Goal: Information Seeking & Learning: Learn about a topic

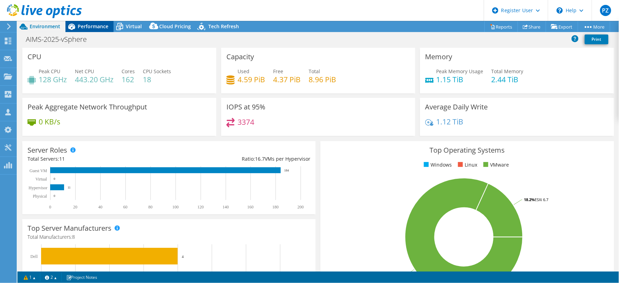
click at [85, 24] on span "Performance" at bounding box center [93, 26] width 31 height 7
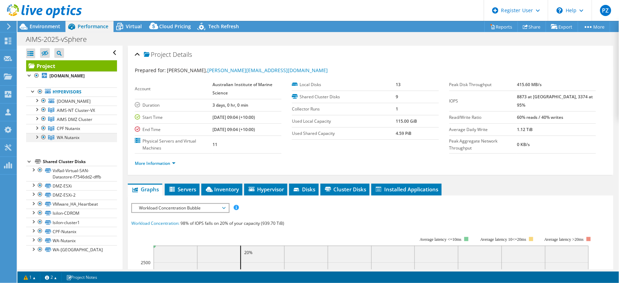
click at [36, 137] on div at bounding box center [36, 136] width 7 height 7
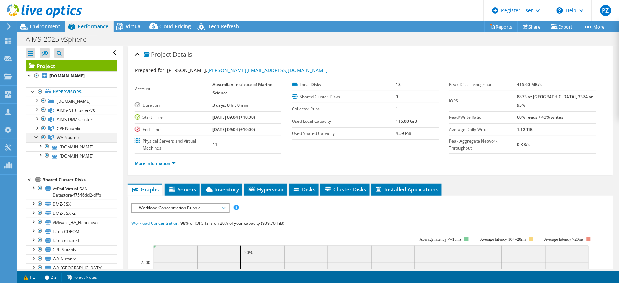
click at [36, 137] on div at bounding box center [36, 136] width 7 height 7
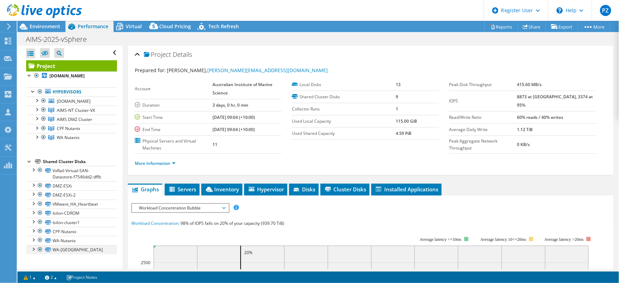
click at [39, 249] on div at bounding box center [40, 249] width 7 height 8
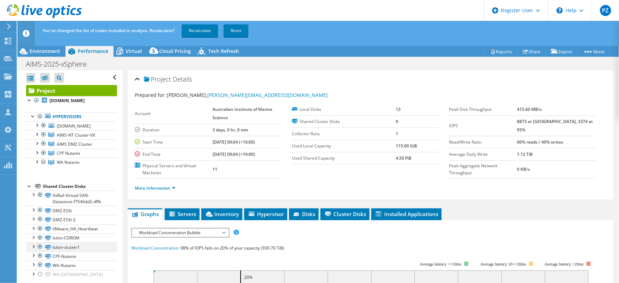
click at [39, 248] on div at bounding box center [40, 246] width 7 height 8
click at [38, 239] on div at bounding box center [40, 237] width 7 height 8
click at [192, 31] on link "Recalculate" at bounding box center [200, 30] width 36 height 13
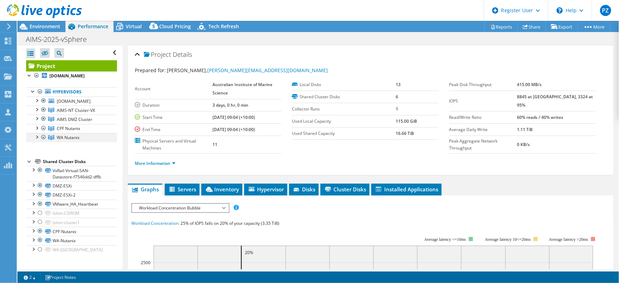
click at [35, 140] on div at bounding box center [36, 136] width 7 height 7
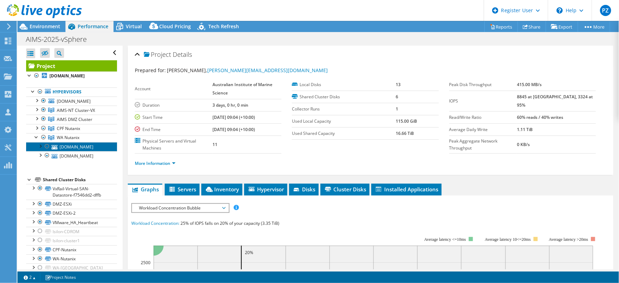
click at [78, 148] on link "[DOMAIN_NAME]" at bounding box center [71, 146] width 91 height 9
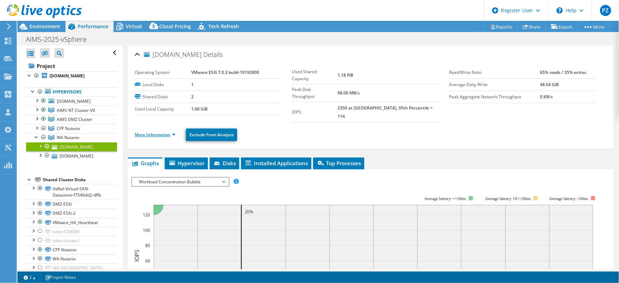
click at [157, 132] on link "More Information" at bounding box center [155, 135] width 41 height 6
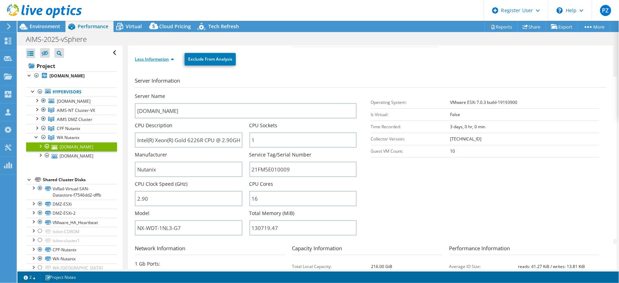
scroll to position [79, 0]
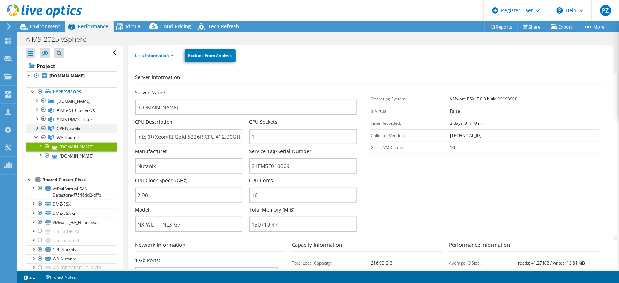
click at [37, 127] on div at bounding box center [36, 127] width 7 height 7
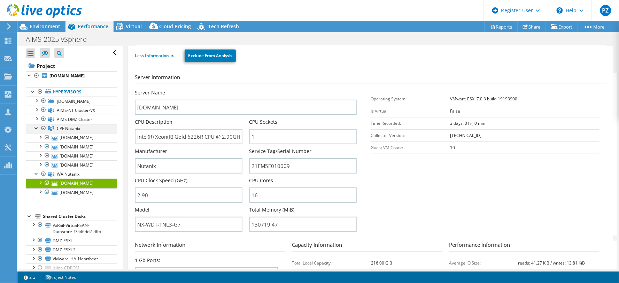
click at [37, 127] on div at bounding box center [36, 127] width 7 height 7
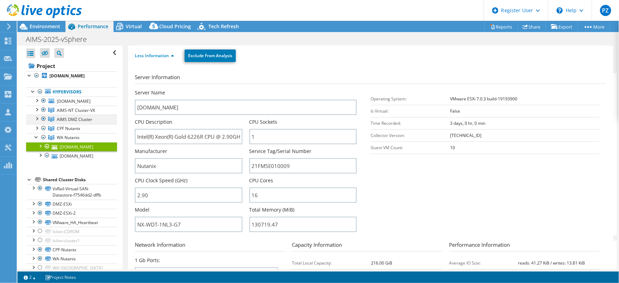
click at [37, 120] on div at bounding box center [36, 118] width 7 height 7
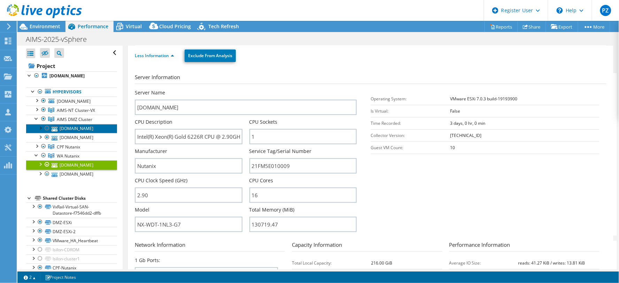
click at [79, 133] on link "[DOMAIN_NAME]" at bounding box center [71, 128] width 91 height 9
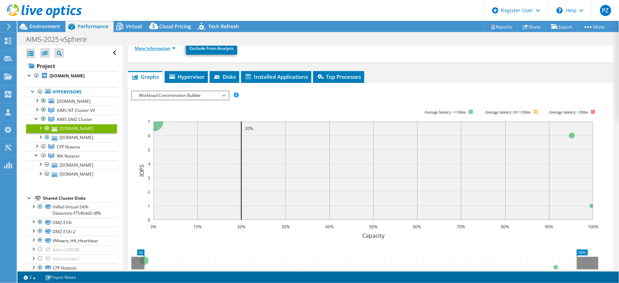
click at [169, 49] on link "More Information" at bounding box center [155, 48] width 41 height 6
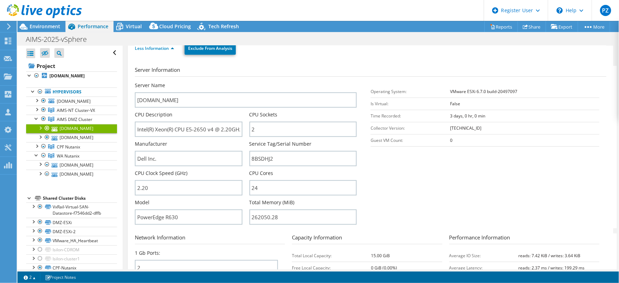
click at [40, 127] on div at bounding box center [40, 127] width 7 height 7
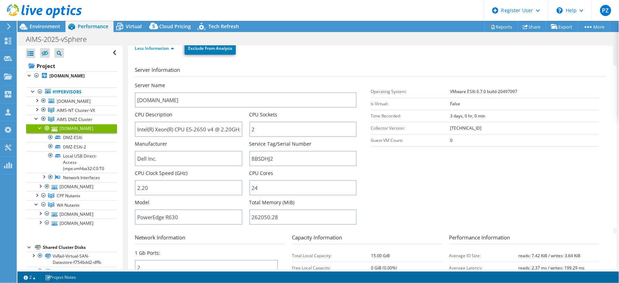
click at [40, 127] on div at bounding box center [40, 127] width 7 height 7
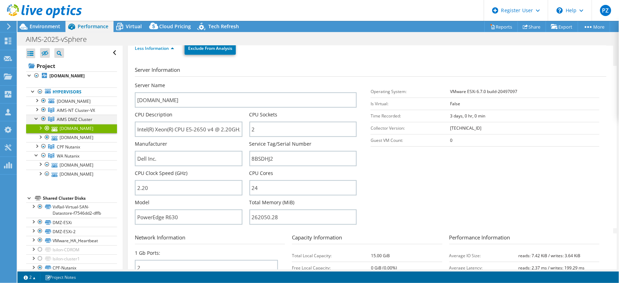
click at [33, 118] on div at bounding box center [36, 118] width 7 height 7
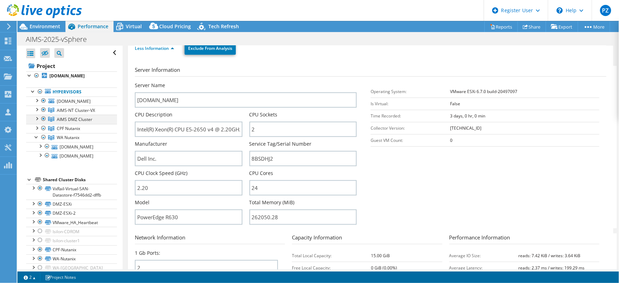
click at [33, 118] on div at bounding box center [36, 118] width 7 height 7
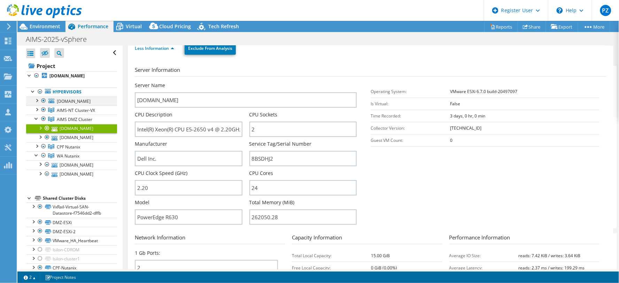
click at [36, 102] on div at bounding box center [36, 99] width 7 height 7
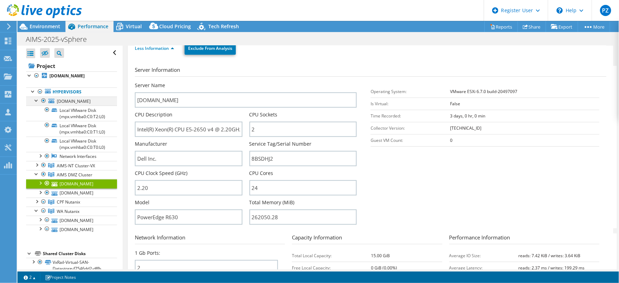
click at [43, 101] on div at bounding box center [43, 100] width 7 height 8
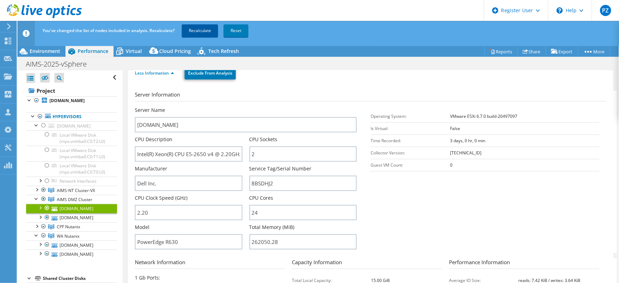
click at [200, 27] on link "Recalculate" at bounding box center [200, 30] width 36 height 13
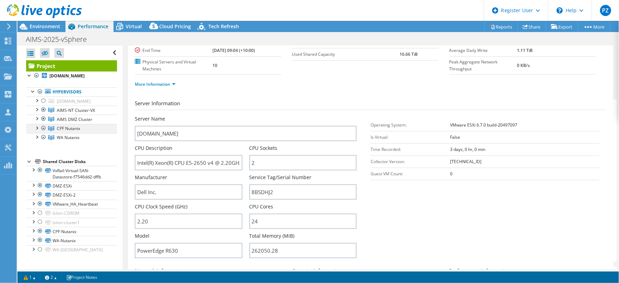
click at [44, 130] on div at bounding box center [43, 128] width 7 height 8
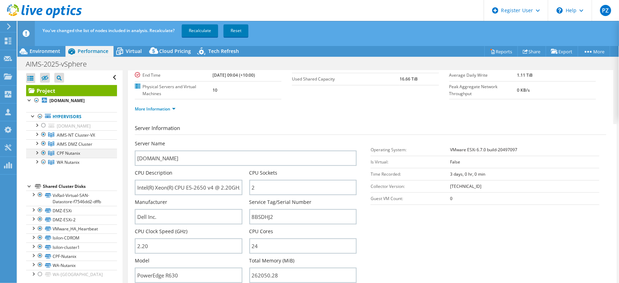
click at [44, 154] on div at bounding box center [43, 153] width 7 height 8
click at [44, 144] on div at bounding box center [43, 143] width 7 height 8
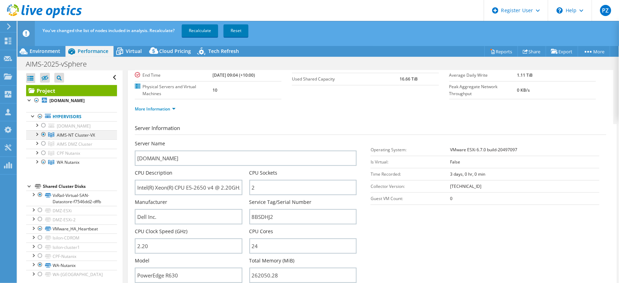
click at [44, 135] on div at bounding box center [43, 134] width 7 height 8
click at [201, 33] on link "Recalculate" at bounding box center [200, 30] width 36 height 13
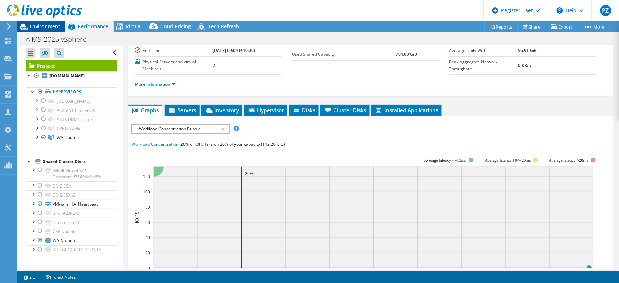
click at [36, 24] on span "Environment" at bounding box center [45, 26] width 31 height 7
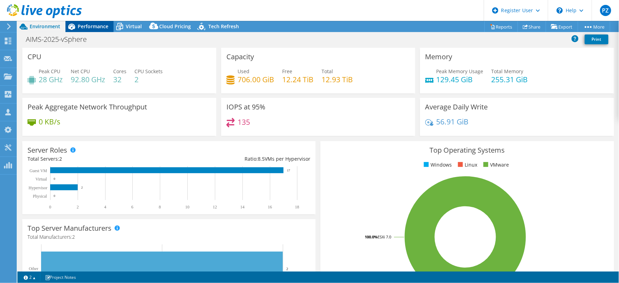
click at [94, 26] on span "Performance" at bounding box center [93, 26] width 31 height 7
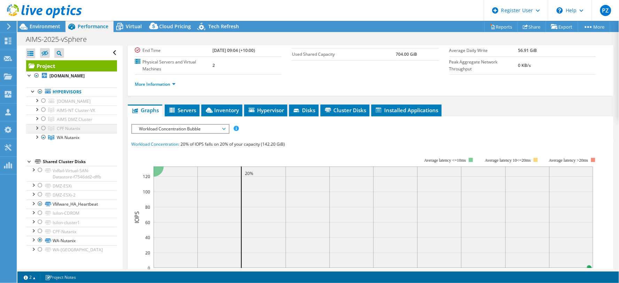
click at [37, 129] on div at bounding box center [36, 127] width 7 height 7
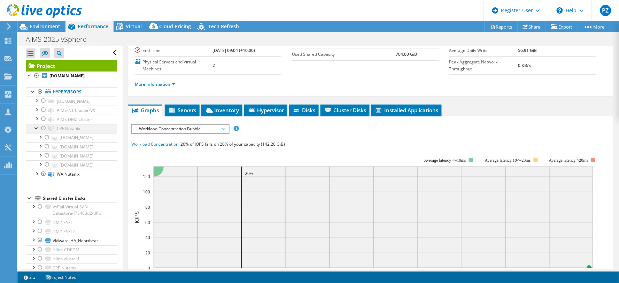
click at [37, 129] on div at bounding box center [36, 127] width 7 height 7
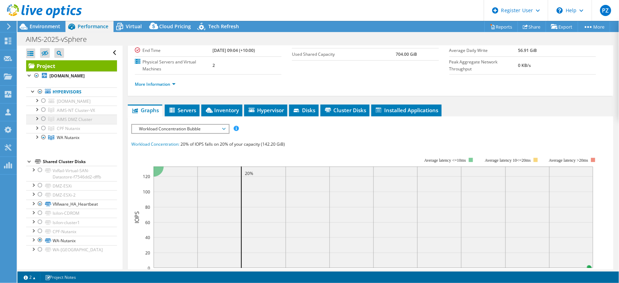
click at [35, 121] on div at bounding box center [36, 118] width 7 height 7
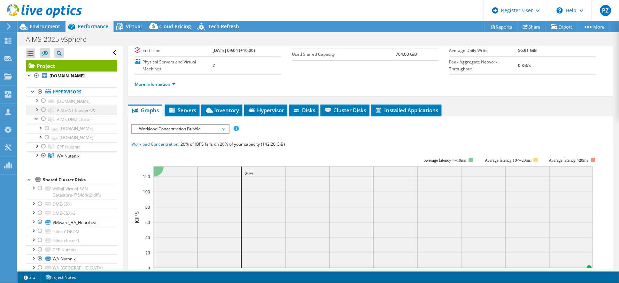
click at [34, 109] on div at bounding box center [36, 109] width 7 height 7
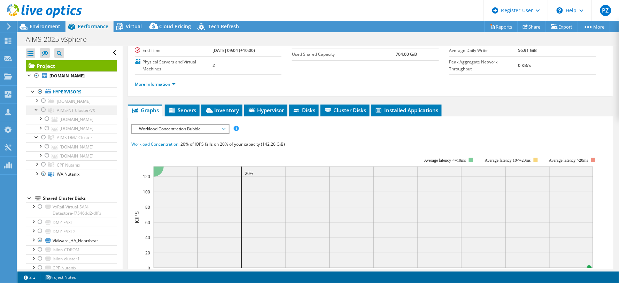
click at [44, 110] on div at bounding box center [43, 110] width 7 height 8
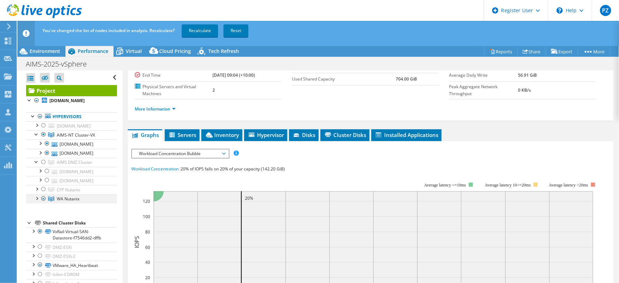
click at [41, 203] on div at bounding box center [43, 198] width 7 height 8
click at [43, 203] on div at bounding box center [43, 198] width 7 height 8
click at [197, 32] on link "Recalculate" at bounding box center [200, 30] width 36 height 13
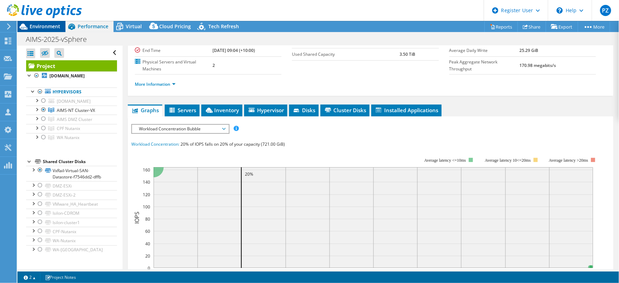
click at [42, 25] on span "Environment" at bounding box center [45, 26] width 31 height 7
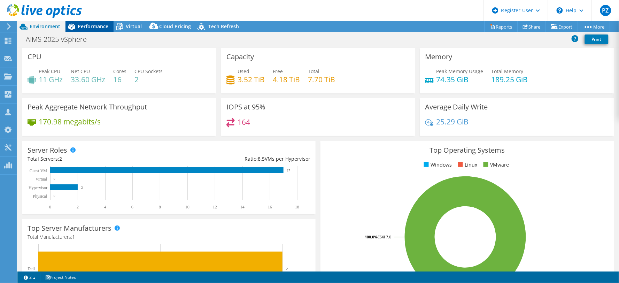
click at [95, 23] on span "Performance" at bounding box center [93, 26] width 31 height 7
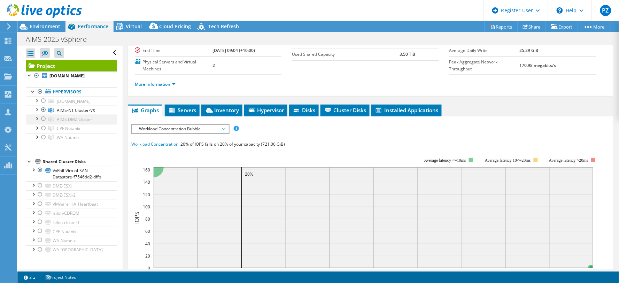
click at [43, 117] on div at bounding box center [43, 119] width 7 height 8
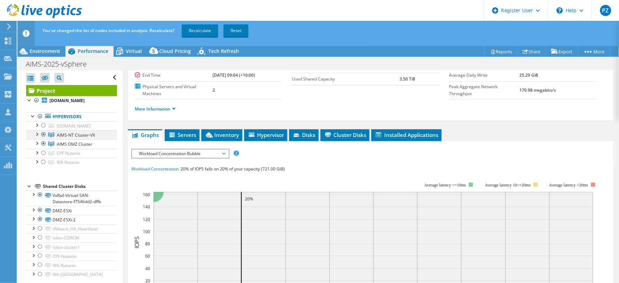
click at [45, 133] on div at bounding box center [43, 134] width 7 height 8
click at [200, 26] on link "Recalculate" at bounding box center [200, 30] width 36 height 13
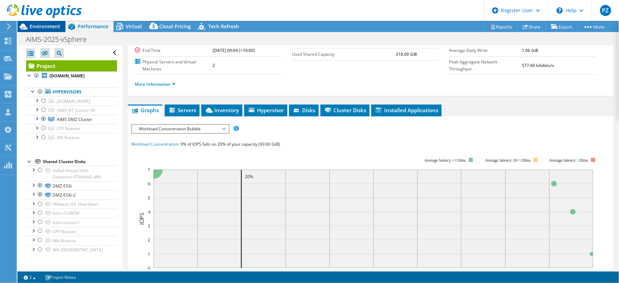
click at [49, 25] on span "Environment" at bounding box center [45, 26] width 31 height 7
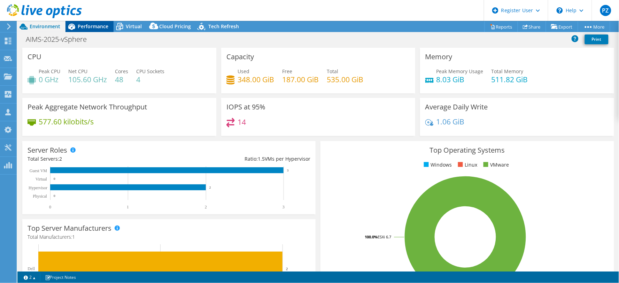
click at [96, 25] on span "Performance" at bounding box center [93, 26] width 31 height 7
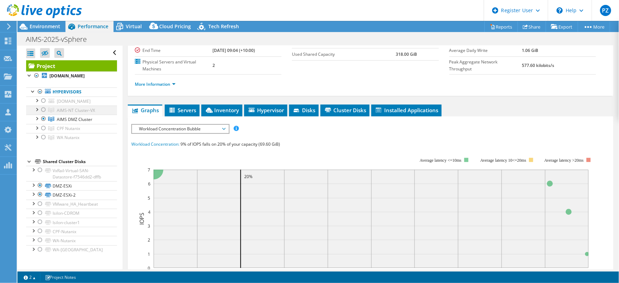
click at [37, 107] on div at bounding box center [36, 109] width 7 height 7
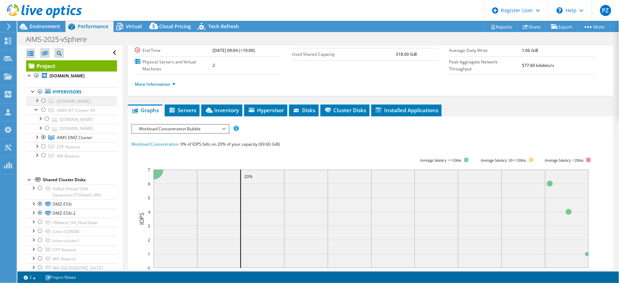
click at [36, 99] on div at bounding box center [36, 99] width 7 height 7
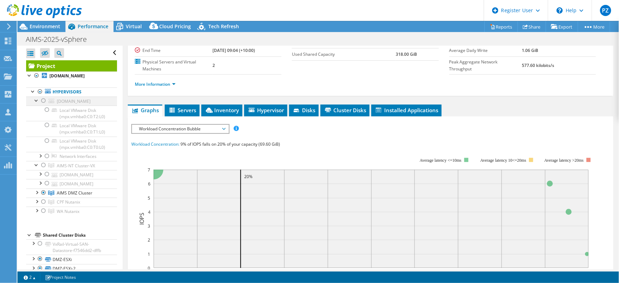
click at [36, 99] on div at bounding box center [36, 99] width 7 height 7
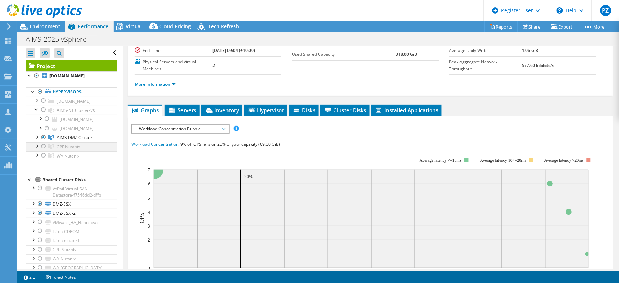
click at [38, 149] on div at bounding box center [36, 145] width 7 height 7
